Goal: Task Accomplishment & Management: Manage account settings

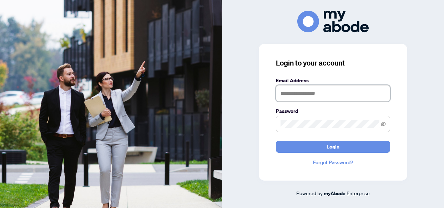
click at [312, 94] on input "text" at bounding box center [333, 93] width 114 height 16
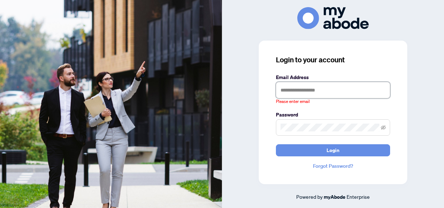
type input "**********"
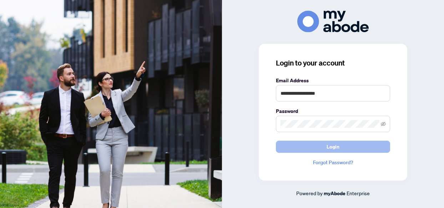
click at [335, 144] on span "Login" at bounding box center [333, 146] width 13 height 11
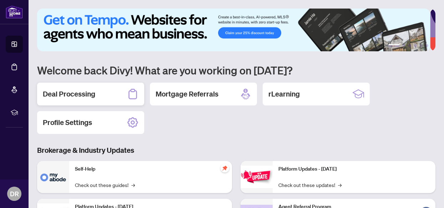
click at [81, 93] on h2 "Deal Processing" at bounding box center [69, 94] width 52 height 10
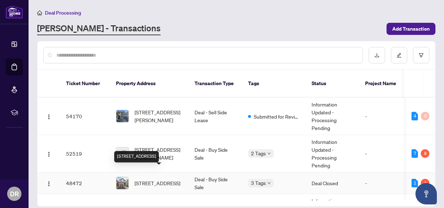
click at [154, 151] on div "[STREET_ADDRESS]" at bounding box center [136, 156] width 45 height 11
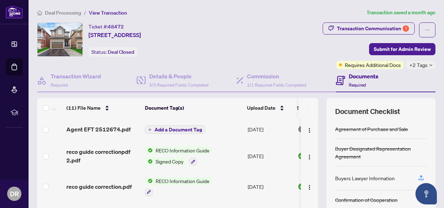
click at [186, 127] on span "Add a Document Tag" at bounding box center [178, 129] width 47 height 5
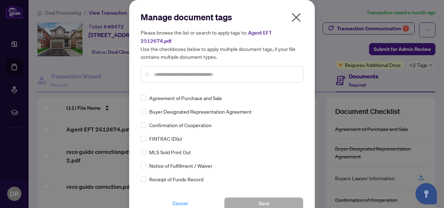
click at [178, 201] on button "Cancel" at bounding box center [180, 204] width 79 height 12
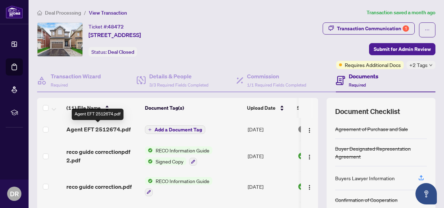
click at [104, 129] on span "Agent EFT 2512674.pdf" at bounding box center [98, 129] width 64 height 9
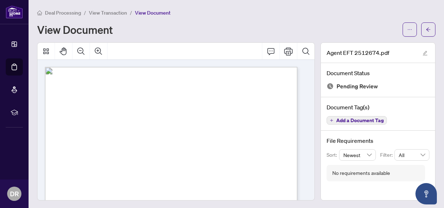
click at [145, 28] on div "View Document" at bounding box center [217, 29] width 361 height 11
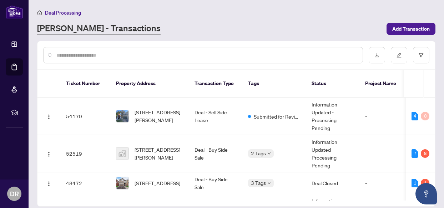
click at [149, 149] on span "[STREET_ADDRESS][PERSON_NAME]" at bounding box center [159, 154] width 49 height 16
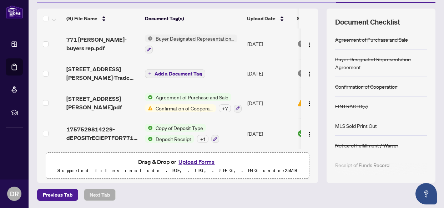
scroll to position [89, 0]
click at [194, 106] on span "Confirmation of Cooperation" at bounding box center [184, 109] width 63 height 8
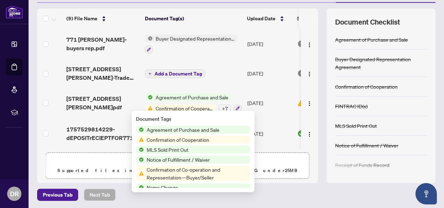
click at [228, 142] on span "Confirmation of Cooperation" at bounding box center [193, 140] width 114 height 8
